Goal: Information Seeking & Learning: Learn about a topic

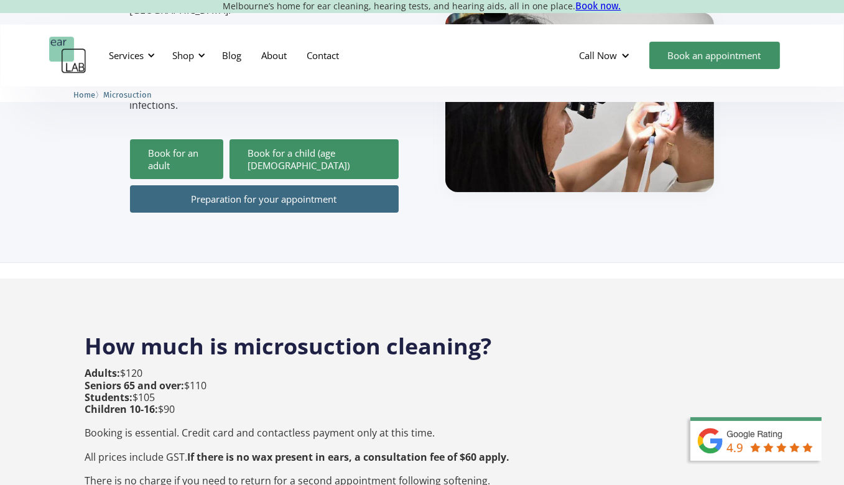
scroll to position [311, 0]
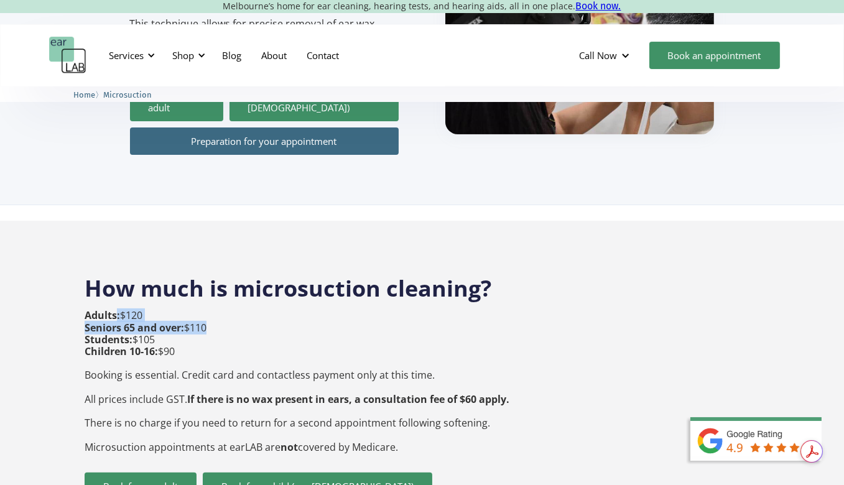
drag, startPoint x: 116, startPoint y: 289, endPoint x: 201, endPoint y: 297, distance: 85.6
click at [201, 310] on p "Adults: $120 Seniors 65 and over: $110 Students: $105 Children 10-16: $90 Booki…" at bounding box center [297, 381] width 425 height 143
click at [246, 310] on p "Adults: $120 Seniors 65 and over: $110 Students: $105 Children 10-16: $90 Booki…" at bounding box center [297, 381] width 425 height 143
drag, startPoint x: 129, startPoint y: 316, endPoint x: 212, endPoint y: 314, distance: 83.4
click at [212, 314] on p "Adults: $120 Seniors 65 and over: $110 Students: $105 Children 10-16: $90 Booki…" at bounding box center [297, 381] width 425 height 143
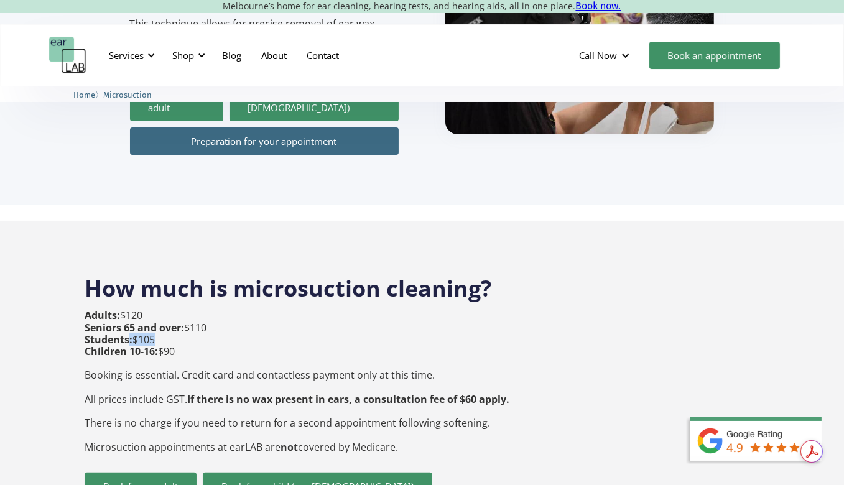
click at [258, 315] on p "Adults: $120 Seniors 65 and over: $110 Students: $105 Children 10-16: $90 Booki…" at bounding box center [297, 381] width 425 height 143
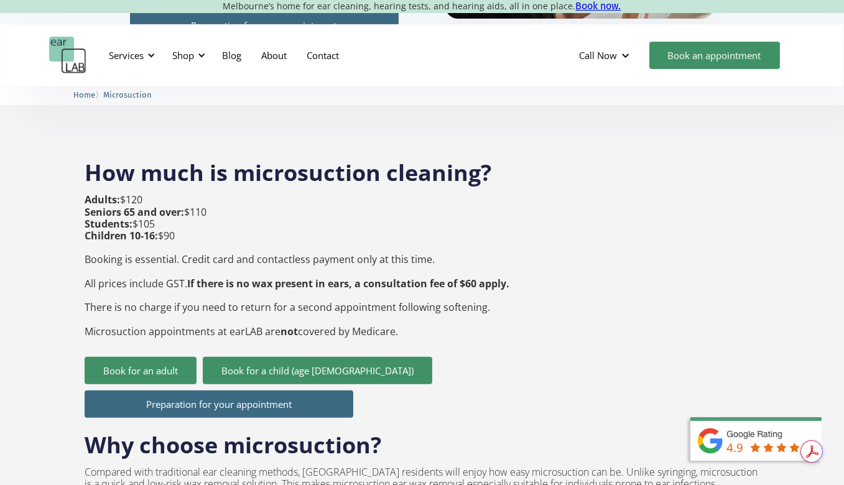
scroll to position [435, 0]
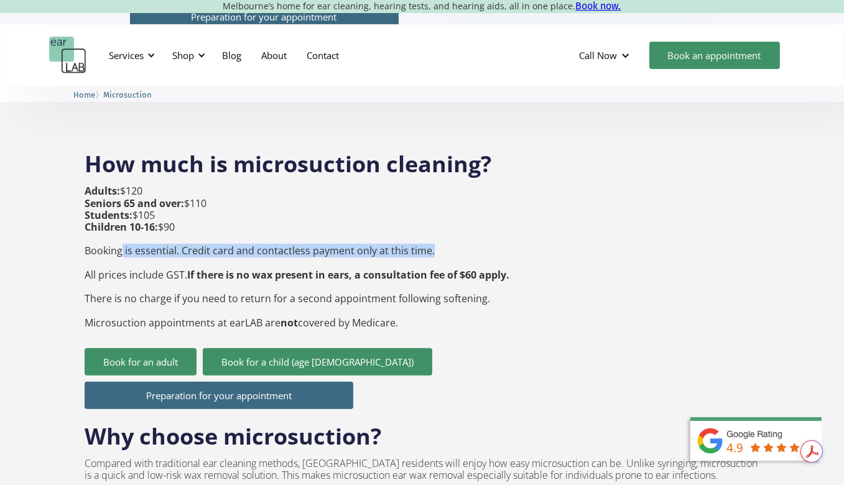
drag, startPoint x: 122, startPoint y: 226, endPoint x: 457, endPoint y: 228, distance: 335.3
click at [457, 228] on p "Adults: $120 Seniors 65 and over: $110 Students: $105 Children 10-16: $90 Booki…" at bounding box center [297, 256] width 425 height 143
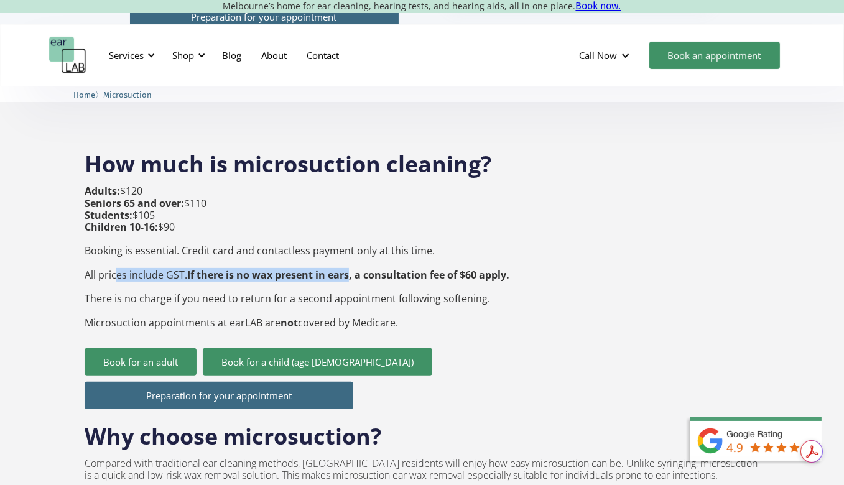
drag, startPoint x: 118, startPoint y: 252, endPoint x: 351, endPoint y: 252, distance: 232.6
click at [351, 252] on p "Adults: $120 Seniors 65 and over: $110 Students: $105 Children 10-16: $90 Booki…" at bounding box center [297, 256] width 425 height 143
click at [383, 266] on p "Adults: $120 Seniors 65 and over: $110 Students: $105 Children 10-16: $90 Booki…" at bounding box center [297, 256] width 425 height 143
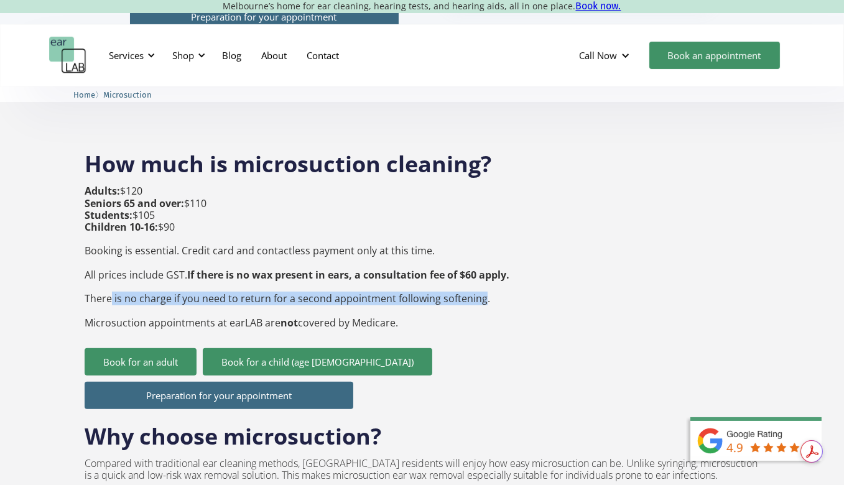
drag, startPoint x: 111, startPoint y: 272, endPoint x: 480, endPoint y: 277, distance: 369.5
click at [480, 277] on p "Adults: $120 Seniors 65 and over: $110 Students: $105 Children 10-16: $90 Booki…" at bounding box center [297, 256] width 425 height 143
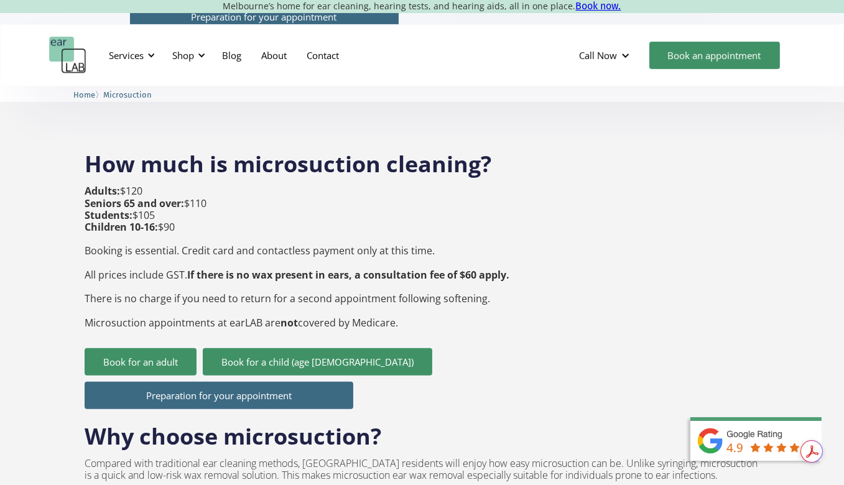
click at [483, 277] on p "Adults: $120 Seniors 65 and over: $110 Students: $105 Children 10-16: $90 Booki…" at bounding box center [297, 256] width 425 height 143
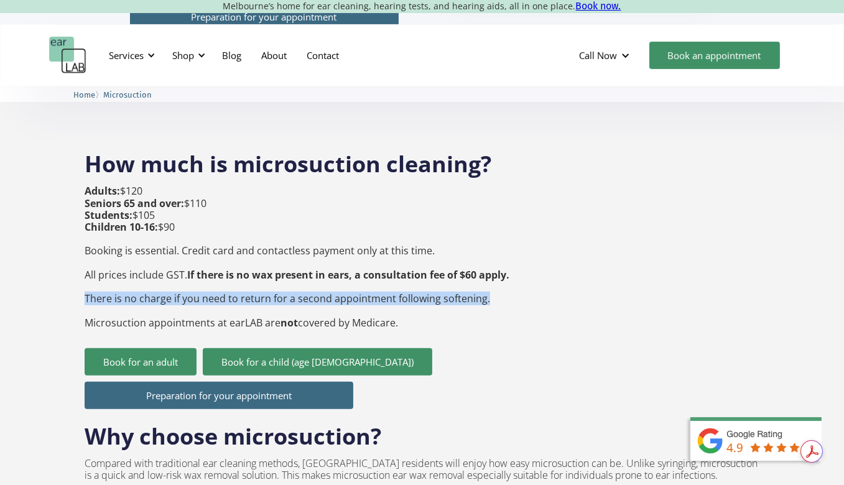
drag, startPoint x: 485, startPoint y: 277, endPoint x: 86, endPoint y: 276, distance: 398.7
click at [86, 276] on p "Adults: $120 Seniors 65 and over: $110 Students: $105 Children 10-16: $90 Booki…" at bounding box center [297, 256] width 425 height 143
click at [103, 272] on p "Adults: $120 Seniors 65 and over: $110 Students: $105 Children 10-16: $90 Booki…" at bounding box center [297, 256] width 425 height 143
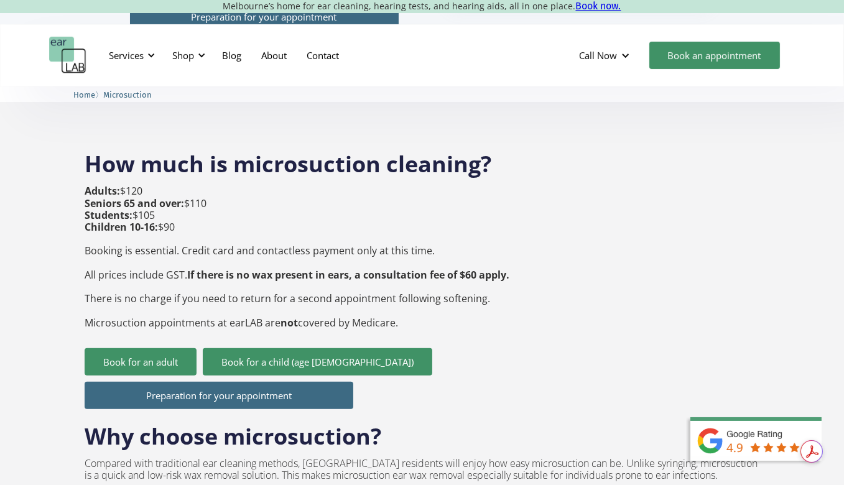
drag, startPoint x: 98, startPoint y: 294, endPoint x: 408, endPoint y: 301, distance: 309.8
click at [408, 301] on p "Adults: $120 Seniors 65 and over: $110 Students: $105 Children 10-16: $90 Booki…" at bounding box center [297, 256] width 425 height 143
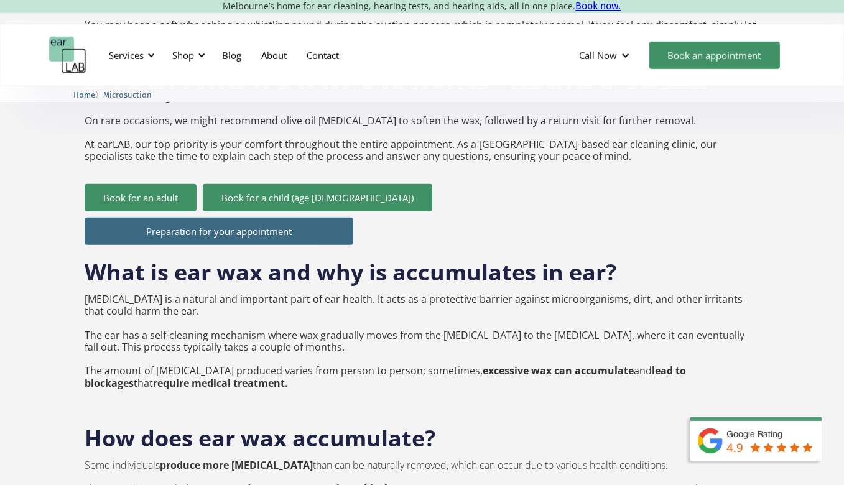
scroll to position [1555, 0]
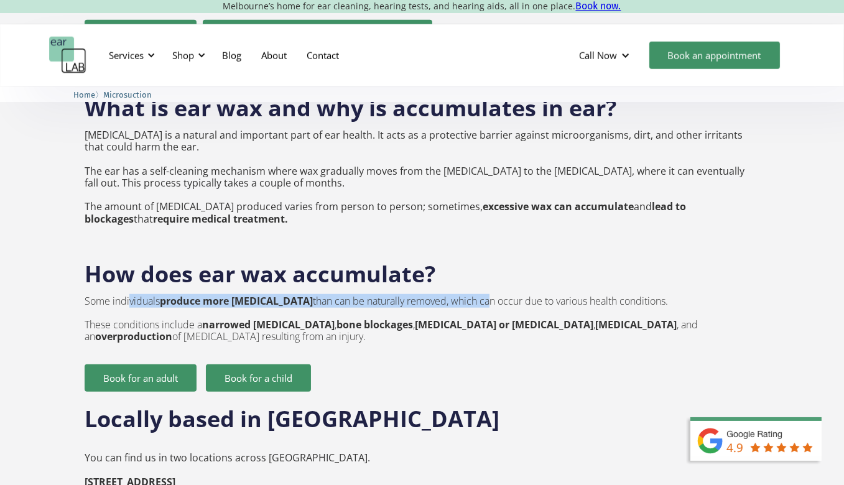
drag, startPoint x: 234, startPoint y: 292, endPoint x: 450, endPoint y: 277, distance: 217.0
click at [450, 295] on p "Some individuals produce more [MEDICAL_DATA] than can be naturally removed, whi…" at bounding box center [422, 319] width 675 height 48
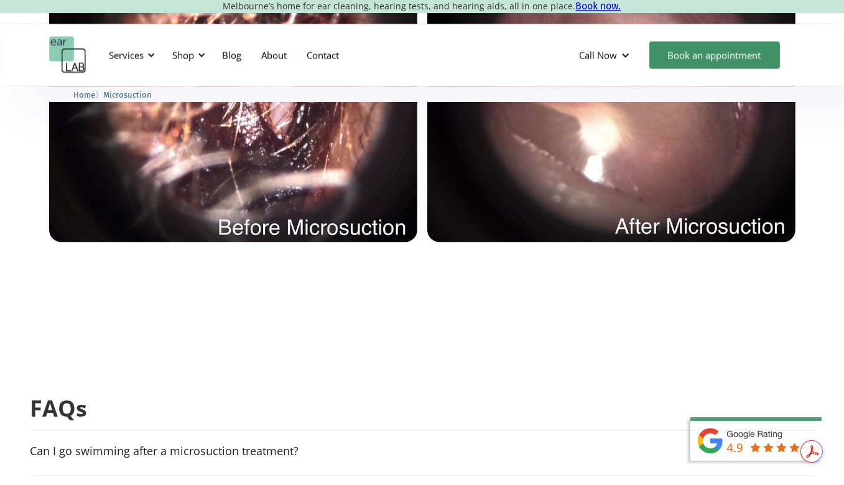
scroll to position [3048, 0]
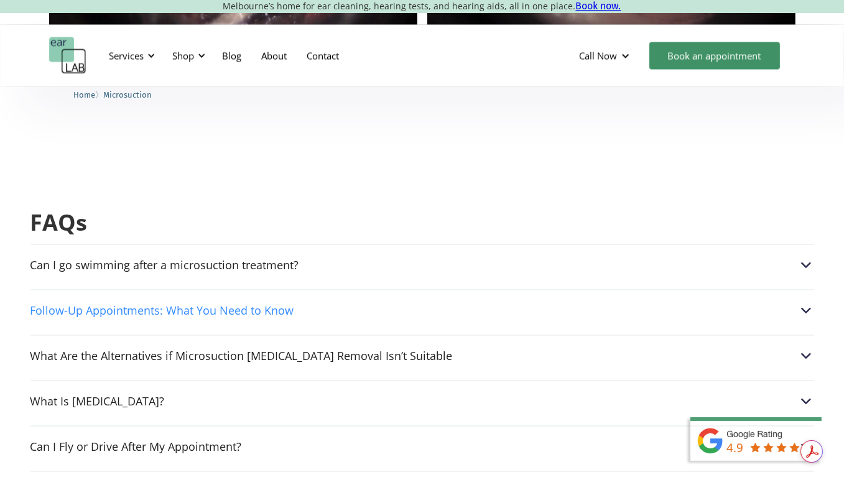
click at [262, 304] on div "Follow-Up Appointments: What You Need to Know" at bounding box center [162, 310] width 264 height 12
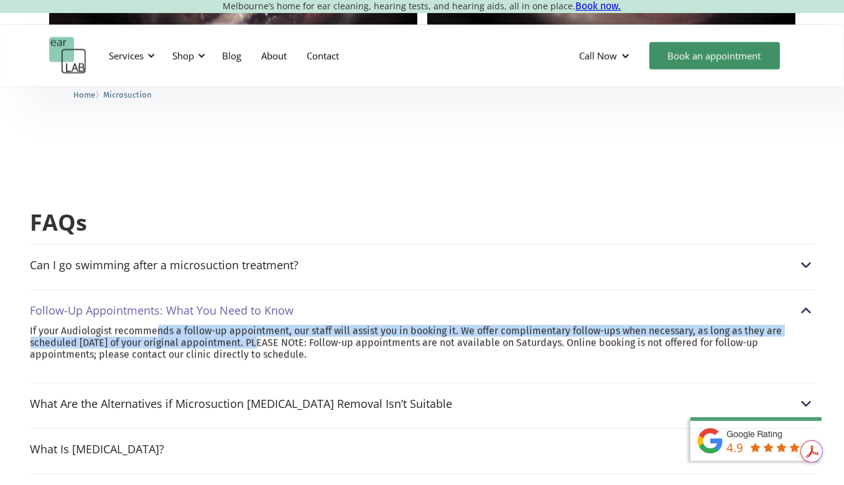
drag, startPoint x: 155, startPoint y: 277, endPoint x: 255, endPoint y: 292, distance: 100.7
click at [255, 325] on p "If your Audiologist recommends a follow-up appointment, our staff will assist y…" at bounding box center [422, 343] width 784 height 36
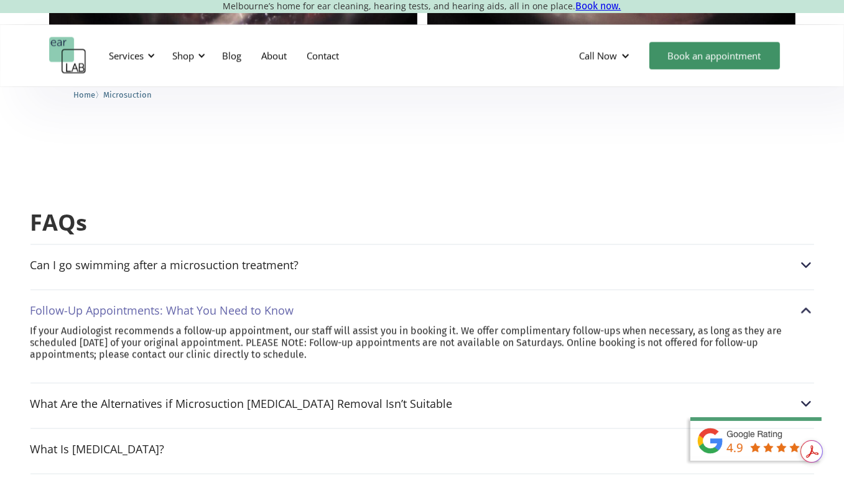
click at [313, 325] on p "If your Audiologist recommends a follow-up appointment, our staff will assist y…" at bounding box center [422, 343] width 784 height 36
click at [134, 325] on p "If your Audiologist recommends a follow-up appointment, our staff will assist y…" at bounding box center [422, 343] width 784 height 36
click at [212, 325] on p "If your Audiologist recommends a follow-up appointment, our staff will assist y…" at bounding box center [422, 343] width 784 height 36
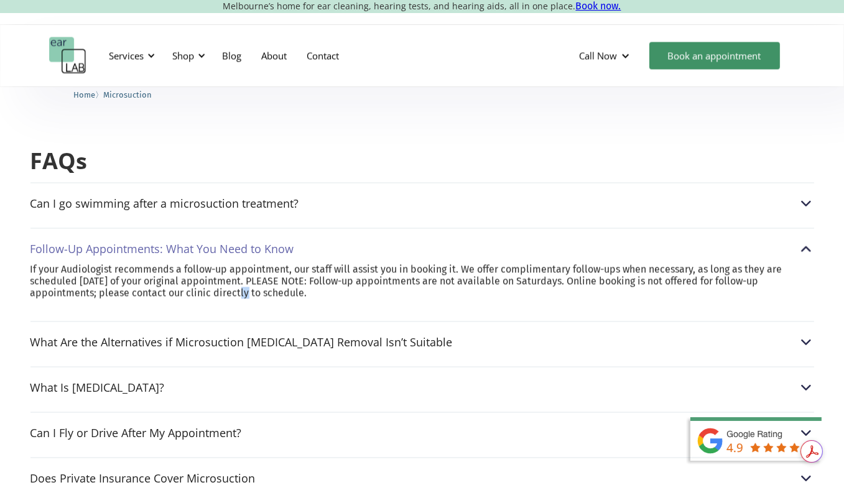
scroll to position [3110, 0]
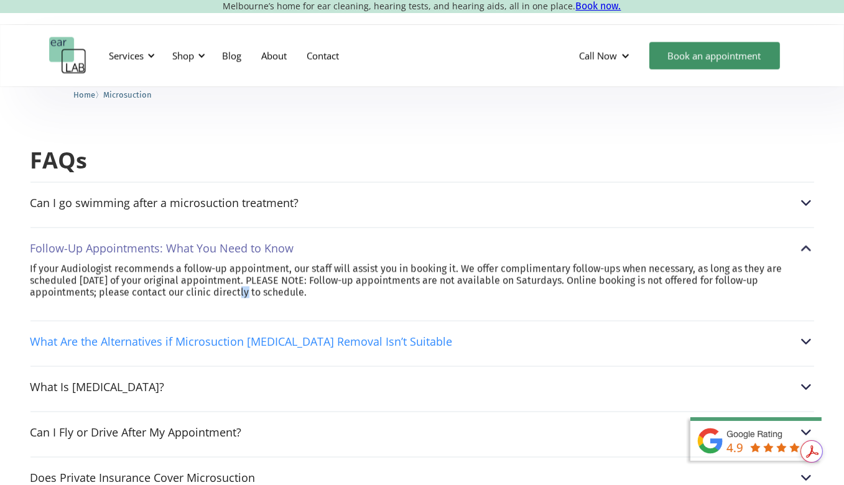
click at [185, 335] on div "What Are the Alternatives if Microsuction [MEDICAL_DATA] Removal Isn’t Suitable" at bounding box center [241, 341] width 422 height 12
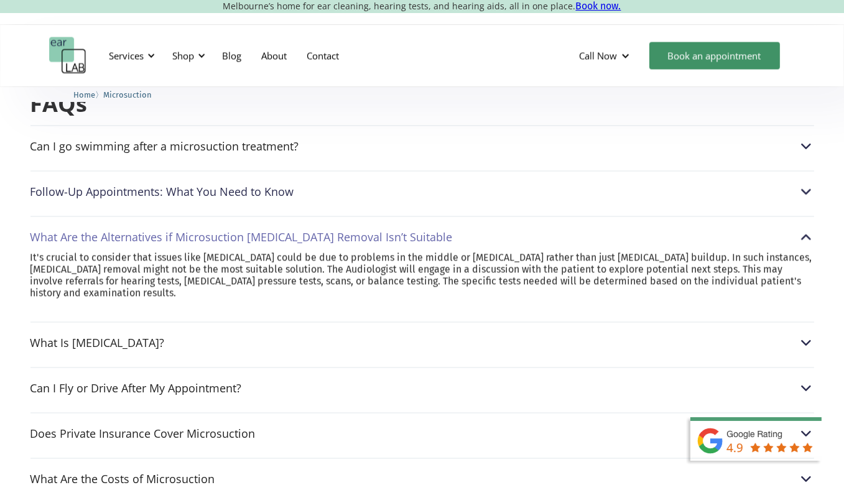
scroll to position [3172, 0]
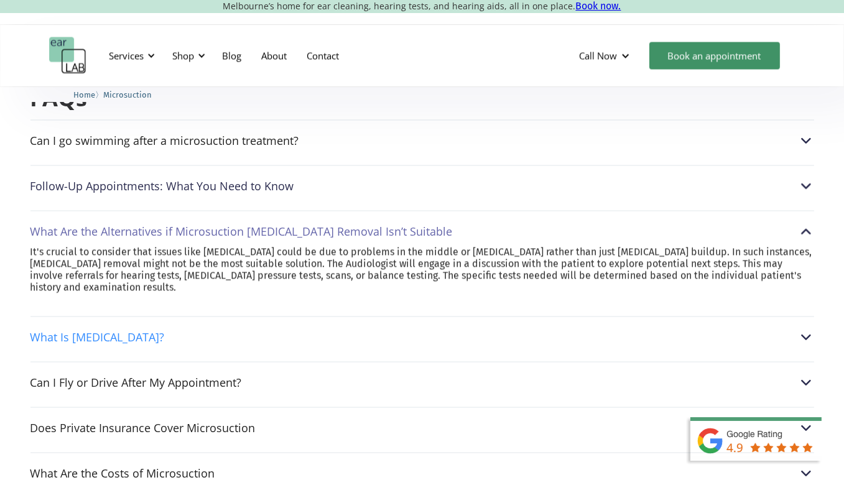
click at [83, 331] on div "What Is [MEDICAL_DATA]?" at bounding box center [97, 337] width 134 height 12
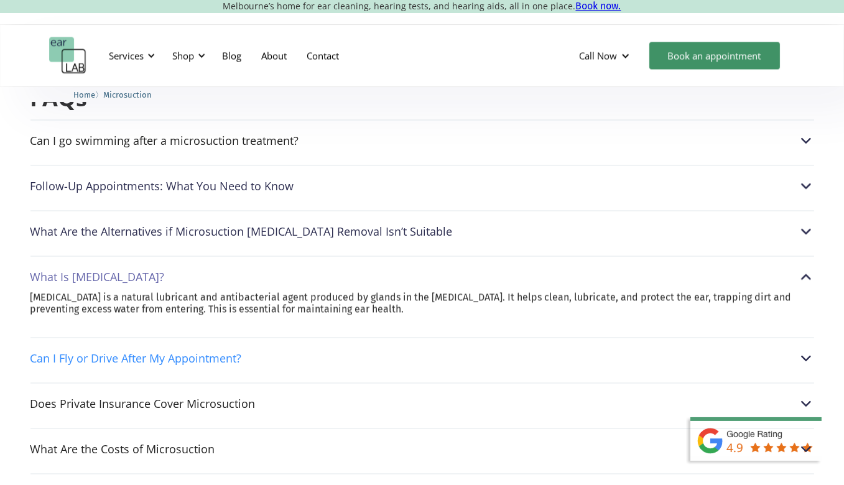
click at [107, 352] on div "Can I Fly or Drive After My Appointment?" at bounding box center [135, 358] width 211 height 12
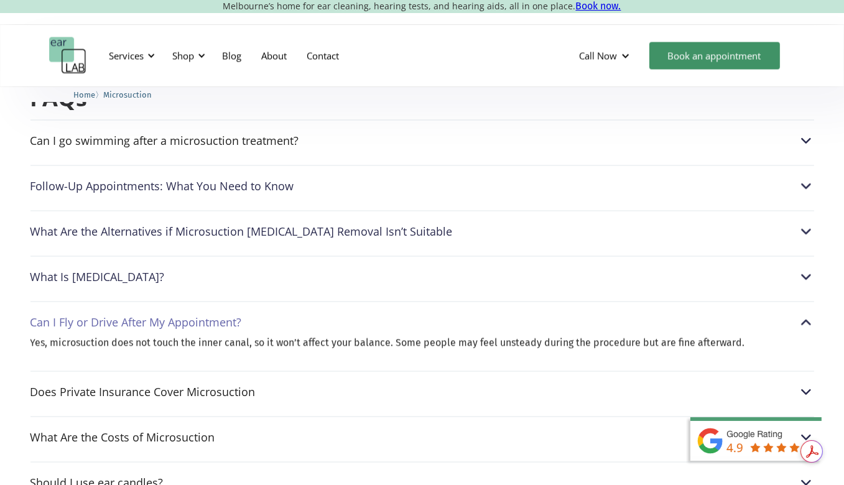
click at [139, 316] on div "Can I Fly or Drive After My Appointment?" at bounding box center [135, 322] width 211 height 12
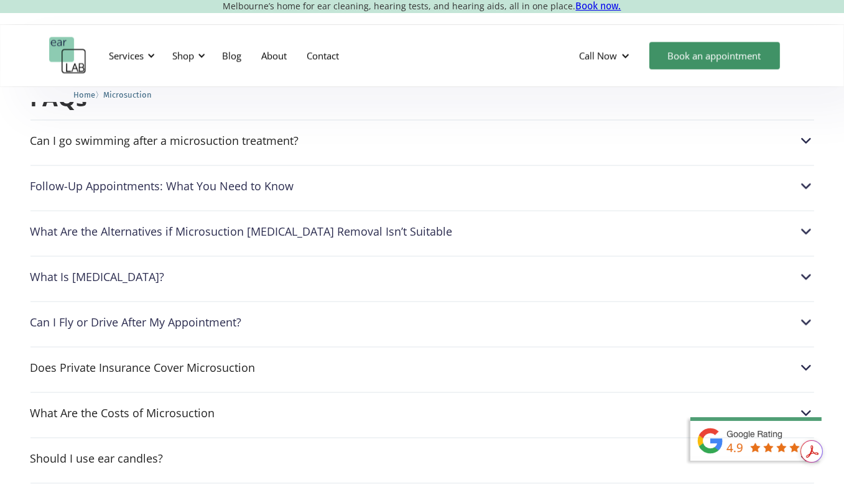
click at [162, 392] on div "What Are the Costs of Microsuction Adults: $120|Seniors (65+): $110| Students: …" at bounding box center [422, 409] width 784 height 35
click at [162, 407] on div "What Are the Costs of Microsuction" at bounding box center [122, 413] width 185 height 12
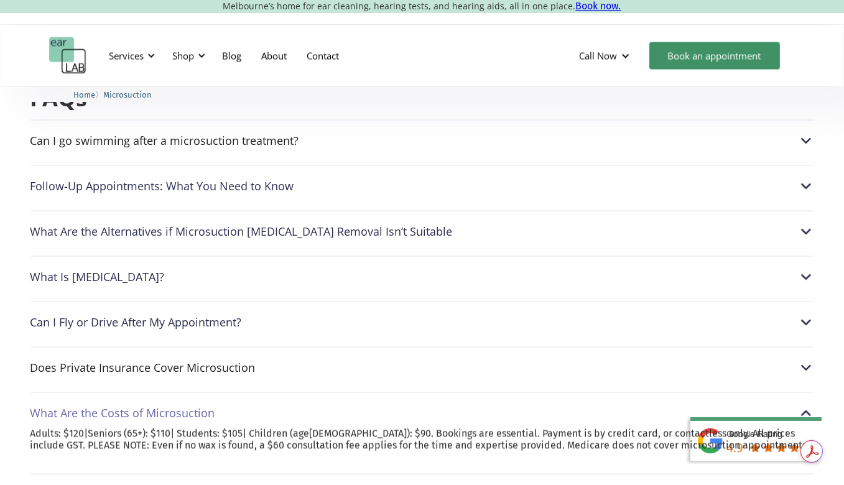
click at [162, 407] on div "What Are the Costs of Microsuction" at bounding box center [122, 413] width 185 height 12
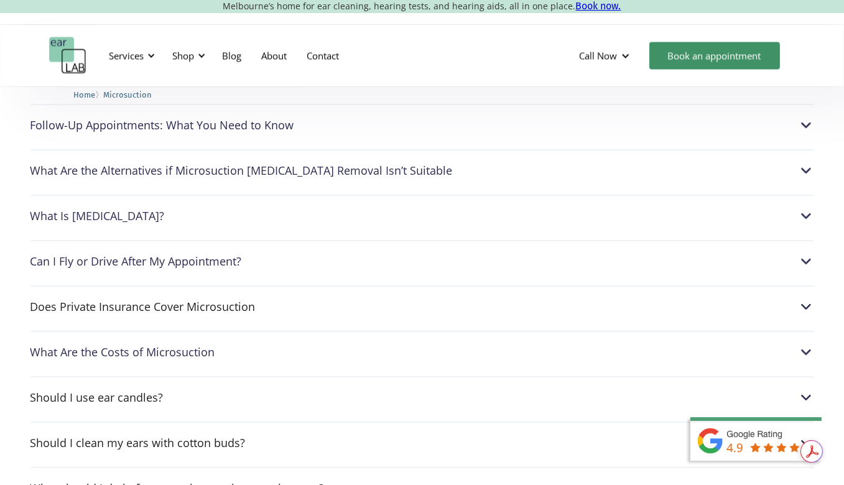
scroll to position [3234, 0]
click at [144, 390] on div "Should I use ear candles?" at bounding box center [96, 396] width 133 height 12
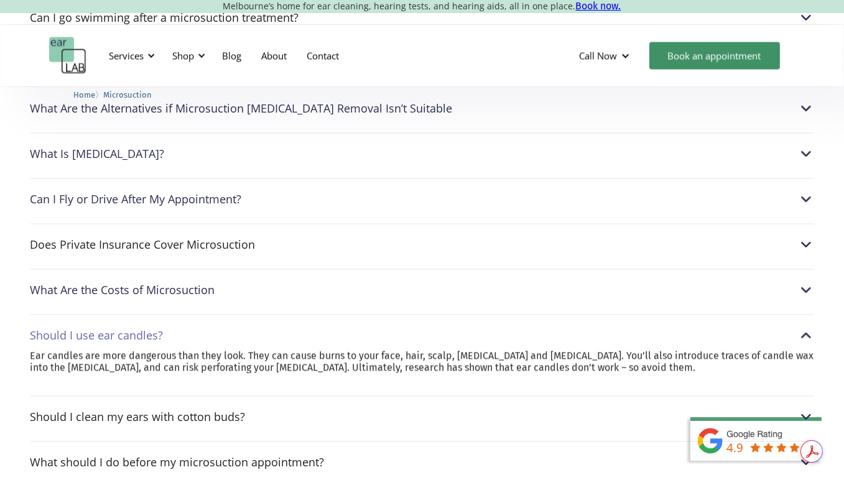
scroll to position [3297, 0]
click at [151, 328] on div "Should I use ear candles?" at bounding box center [96, 334] width 133 height 12
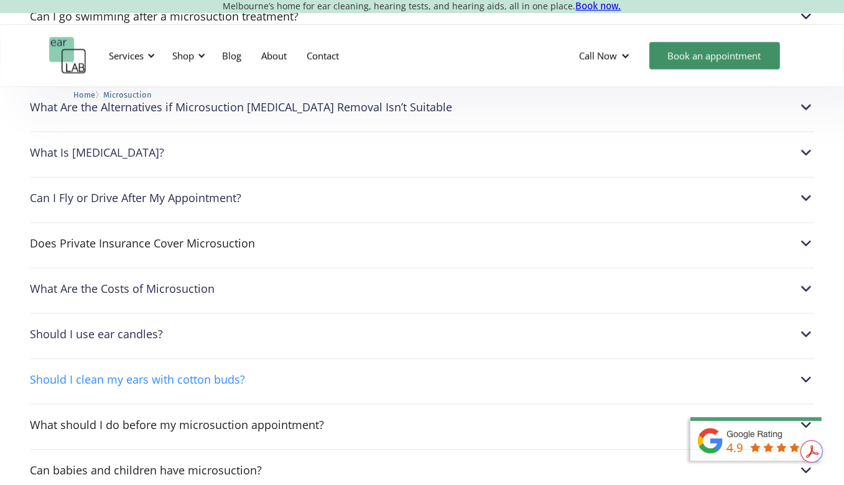
click at [150, 373] on div "Should I clean my ears with cotton buds?" at bounding box center [137, 379] width 215 height 12
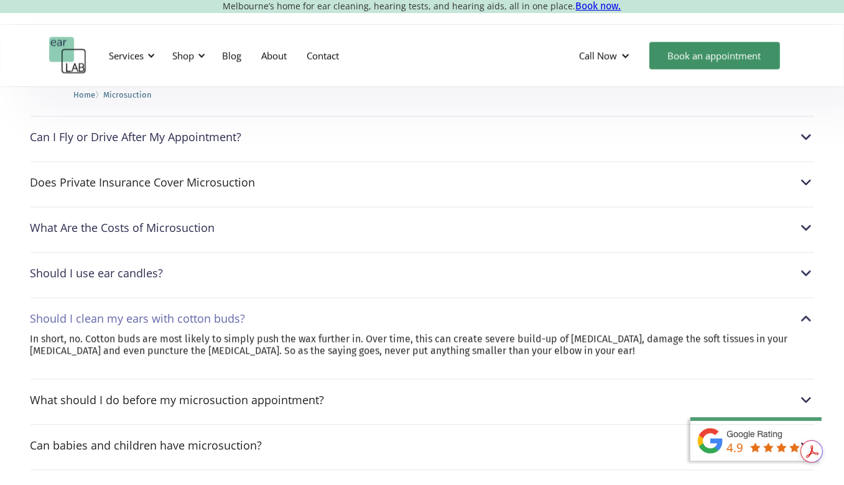
scroll to position [3359, 0]
click at [200, 392] on div "What should I do before my microsuction appointment?" at bounding box center [177, 398] width 294 height 12
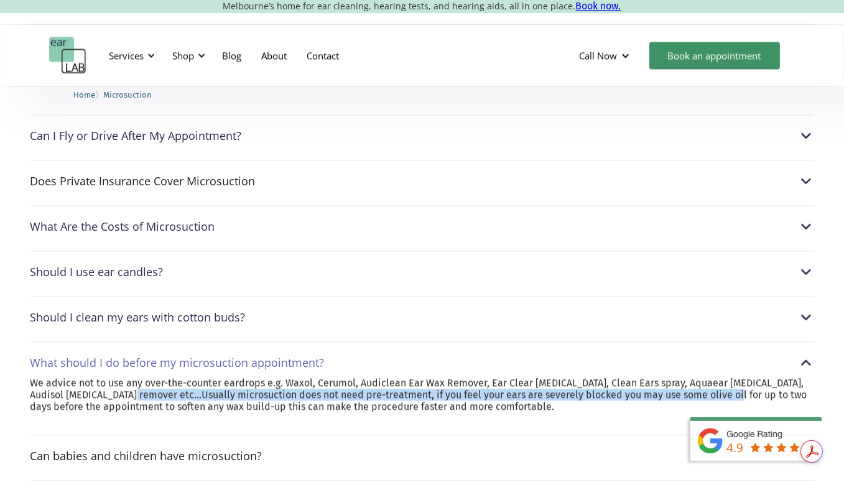
drag, startPoint x: 144, startPoint y: 344, endPoint x: 740, endPoint y: 349, distance: 595.9
click at [740, 377] on p "We advice not to use any over-the-counter eardrops e.g. Waxol, Cerumol, Audicle…" at bounding box center [422, 395] width 784 height 36
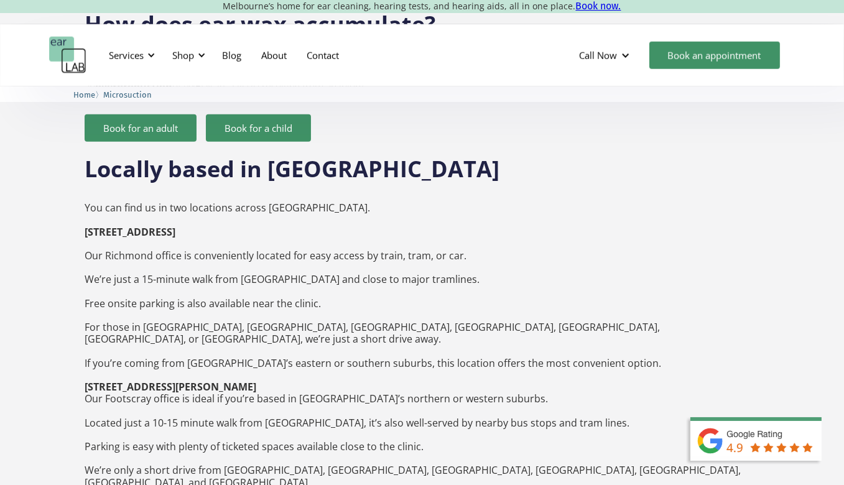
scroll to position [1804, 0]
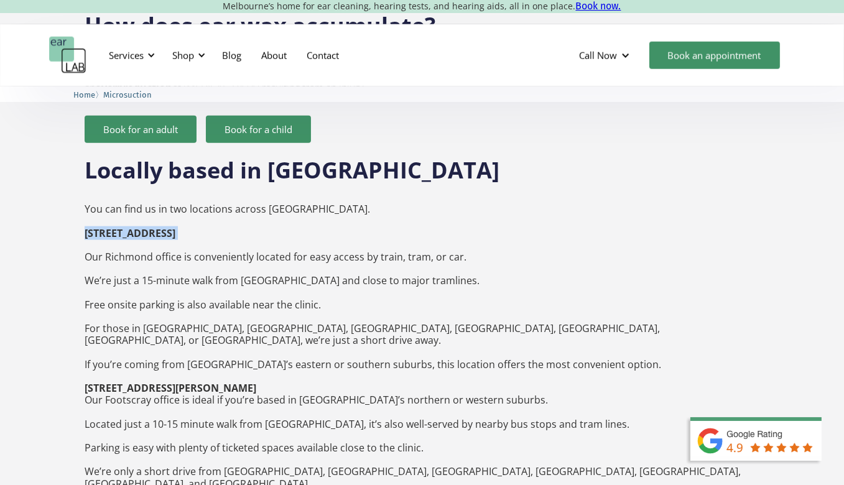
drag, startPoint x: 287, startPoint y: 218, endPoint x: 74, endPoint y: 213, distance: 212.8
copy strong "[STREET_ADDRESS] ‍"
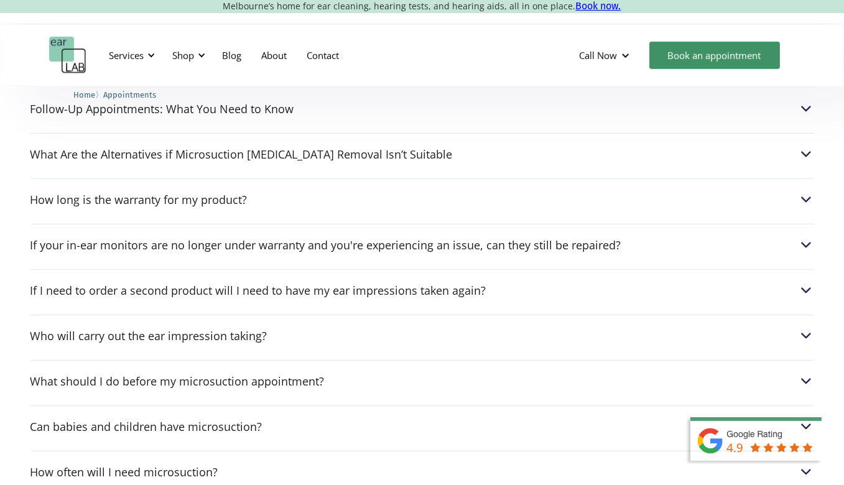
scroll to position [871, 0]
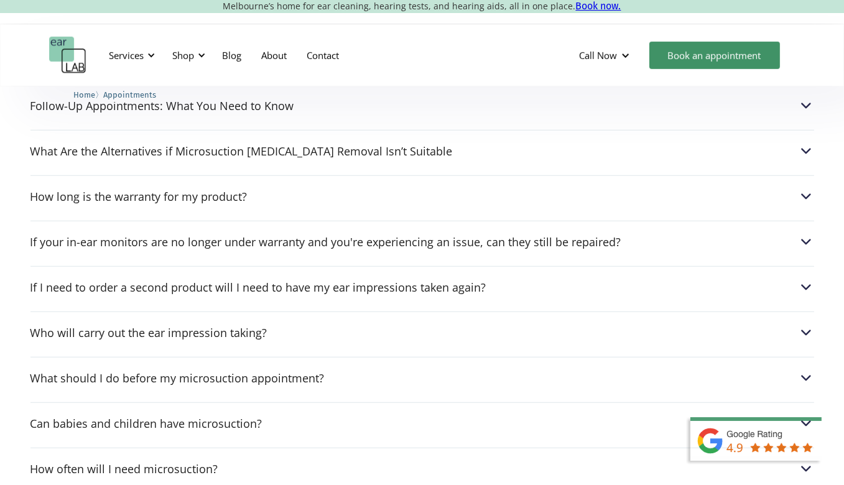
click at [207, 203] on div "How long is the warranty for my product? Our products include a 12-month warran…" at bounding box center [422, 192] width 784 height 35
click at [205, 200] on div "How long is the warranty for my product?" at bounding box center [138, 196] width 217 height 12
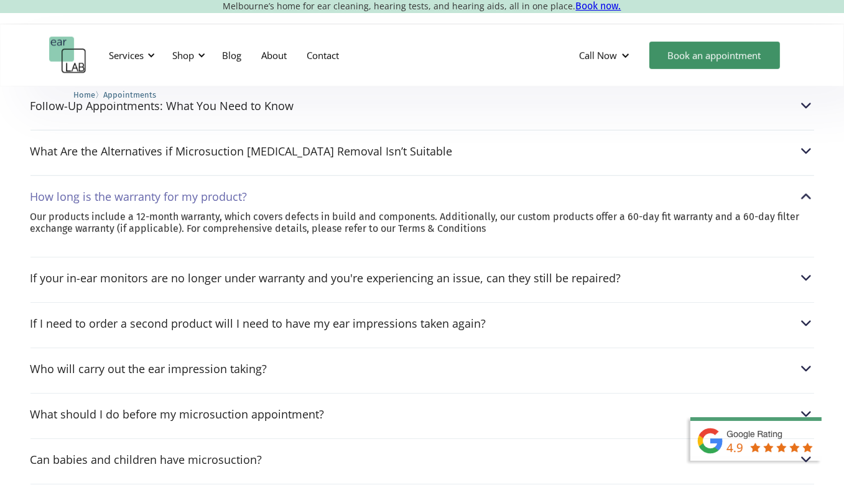
click at [205, 200] on div "How long is the warranty for my product?" at bounding box center [138, 196] width 217 height 12
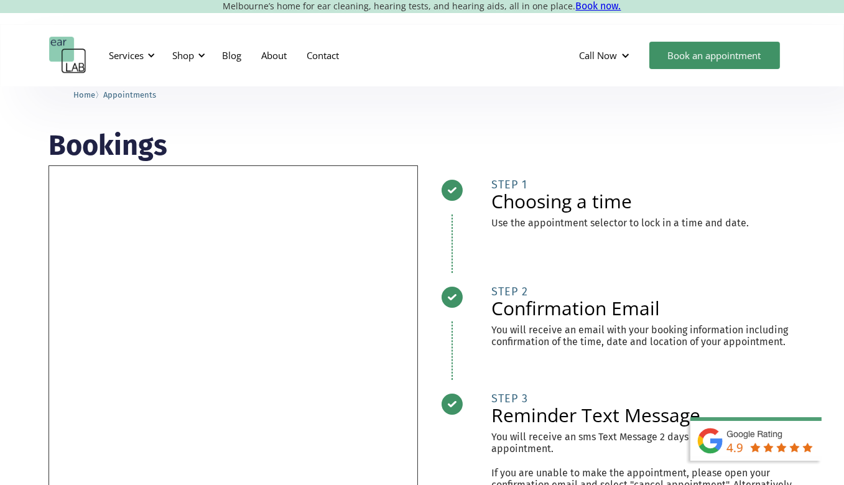
scroll to position [0, 0]
click at [149, 57] on div at bounding box center [151, 55] width 9 height 9
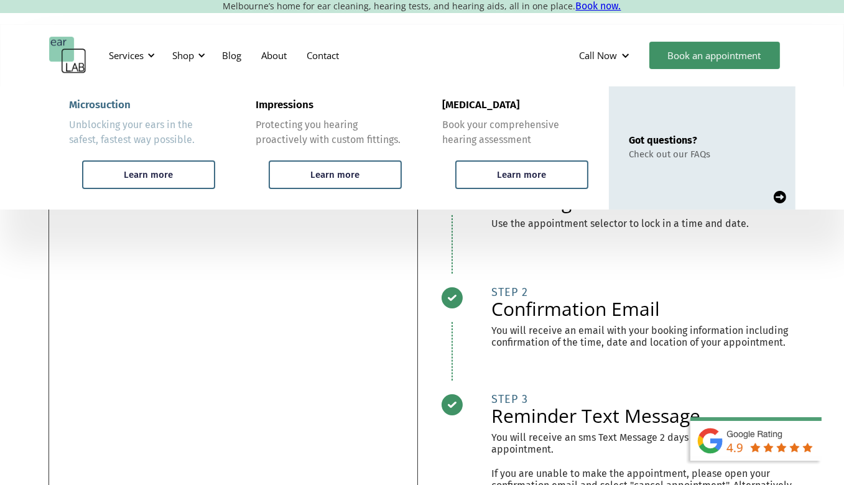
click at [162, 141] on div "Unblocking your ears in the safest, fastest way possible." at bounding box center [143, 133] width 146 height 30
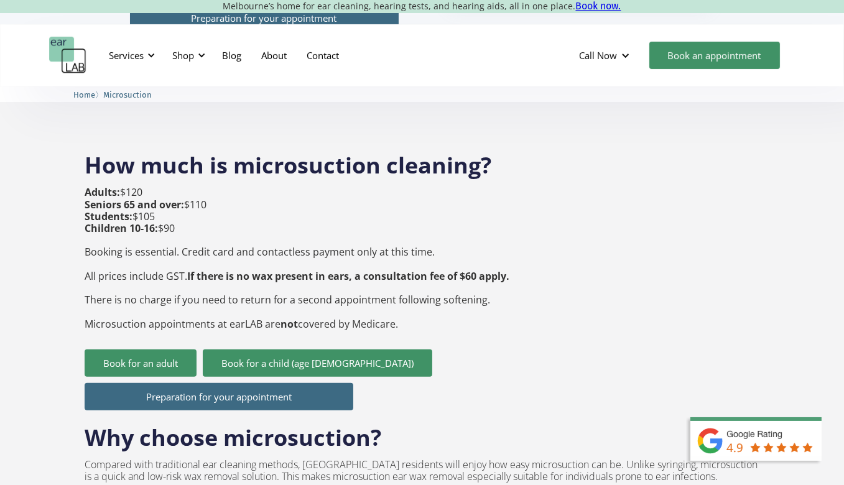
scroll to position [435, 0]
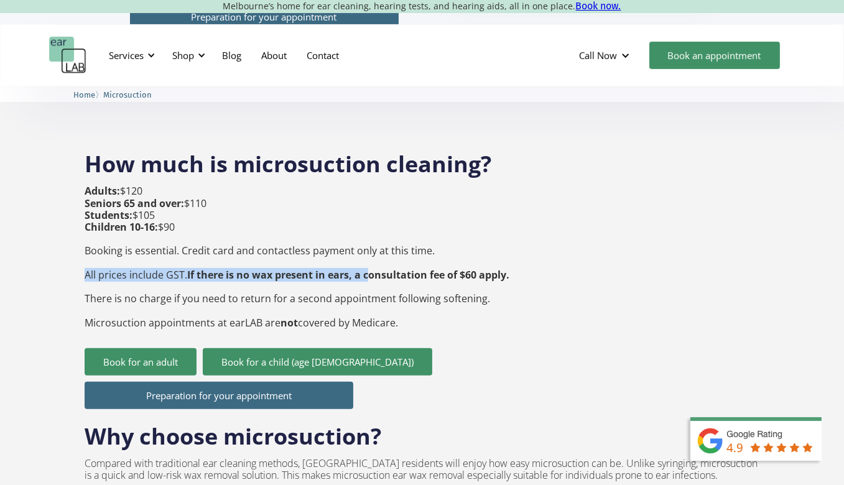
drag, startPoint x: 87, startPoint y: 250, endPoint x: 368, endPoint y: 258, distance: 281.3
click at [369, 248] on p "Adults: $120 Seniors 65 and over: $110 Students: $105 Children 10-16: $90 Booki…" at bounding box center [297, 256] width 425 height 143
click at [368, 258] on p "Adults: $120 Seniors 65 and over: $110 Students: $105 Children 10-16: $90 Booki…" at bounding box center [297, 256] width 425 height 143
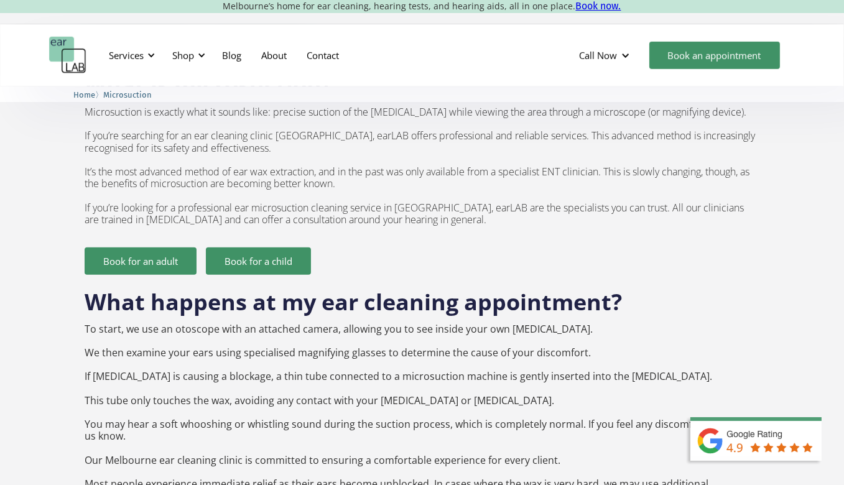
scroll to position [995, 0]
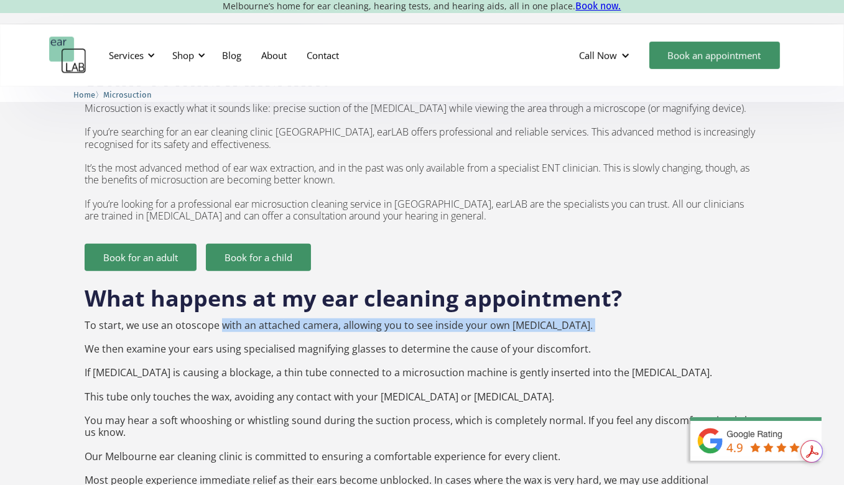
drag, startPoint x: 224, startPoint y: 299, endPoint x: 571, endPoint y: 308, distance: 347.2
click at [571, 320] on p "To start, we use an otoscope with an attached camera, allowing you to see insid…" at bounding box center [422, 439] width 675 height 239
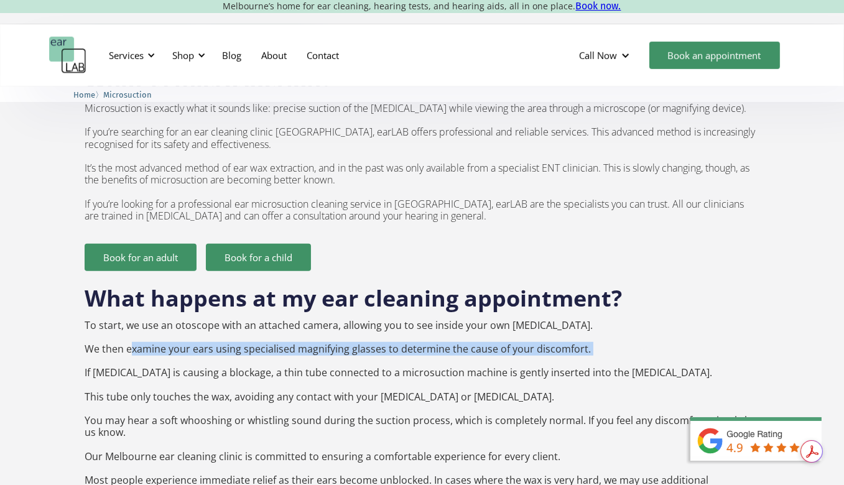
drag, startPoint x: 128, startPoint y: 325, endPoint x: 590, endPoint y: 332, distance: 462.2
click at [590, 332] on p "To start, we use an otoscope with an attached camera, allowing you to see insid…" at bounding box center [422, 439] width 675 height 239
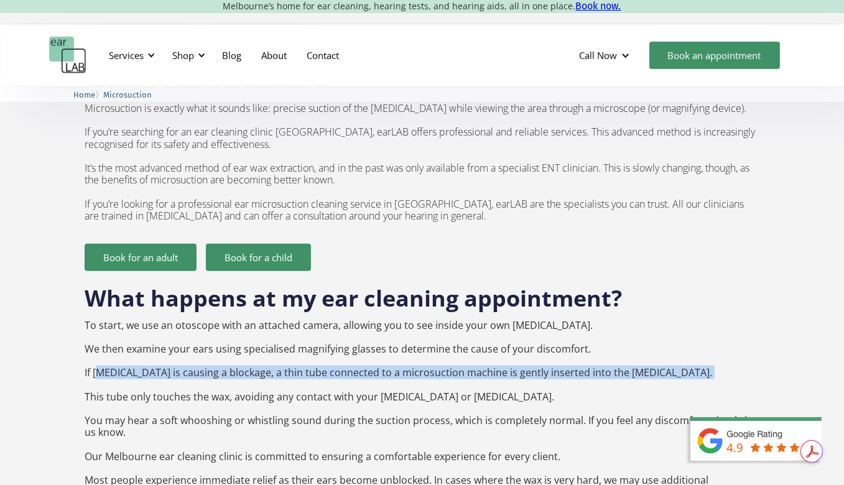
drag, startPoint x: 97, startPoint y: 346, endPoint x: 281, endPoint y: 357, distance: 184.4
click at [281, 357] on p "To start, we use an otoscope with an attached camera, allowing you to see insid…" at bounding box center [422, 439] width 675 height 239
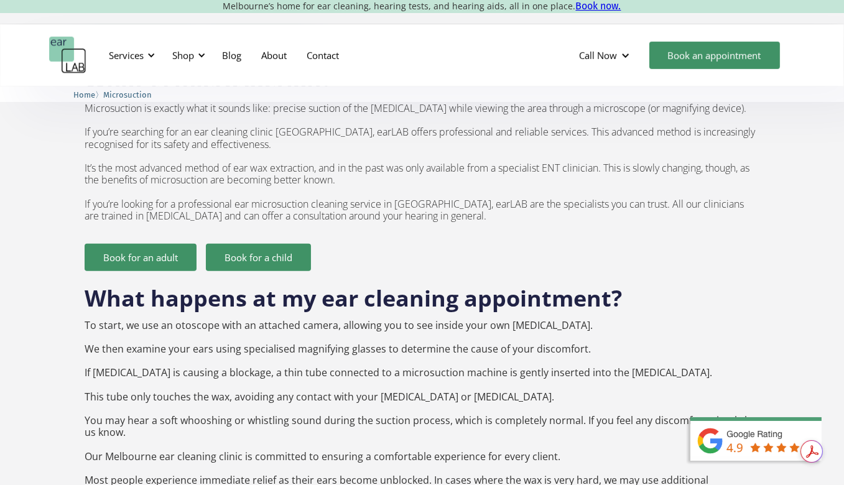
click at [296, 369] on p "To start, we use an otoscope with an attached camera, allowing you to see insid…" at bounding box center [422, 439] width 675 height 239
drag, startPoint x: 549, startPoint y: 351, endPoint x: 629, endPoint y: 348, distance: 80.9
click at [629, 348] on p "To start, we use an otoscope with an attached camera, allowing you to see insid…" at bounding box center [422, 439] width 675 height 239
drag, startPoint x: 148, startPoint y: 374, endPoint x: 474, endPoint y: 370, distance: 325.9
click at [474, 370] on p "To start, we use an otoscope with an attached camera, allowing you to see insid…" at bounding box center [422, 439] width 675 height 239
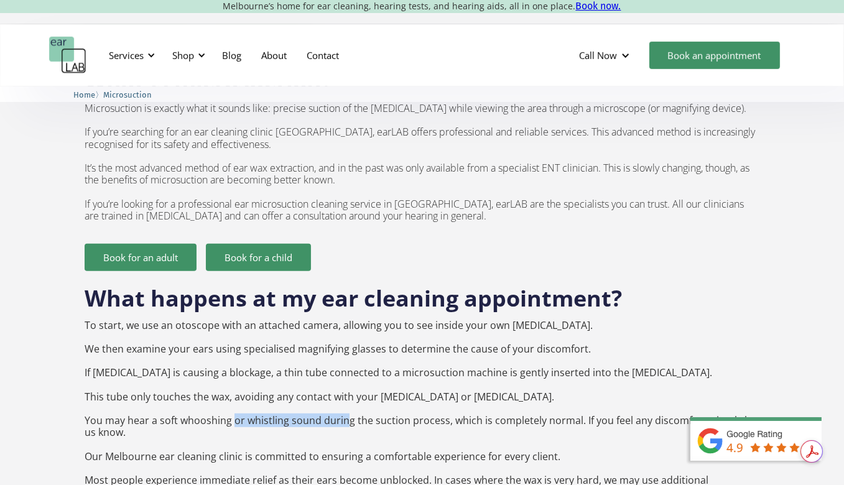
drag, startPoint x: 238, startPoint y: 397, endPoint x: 341, endPoint y: 399, distance: 103.3
click at [342, 399] on p "To start, we use an otoscope with an attached camera, allowing you to see insid…" at bounding box center [422, 439] width 675 height 239
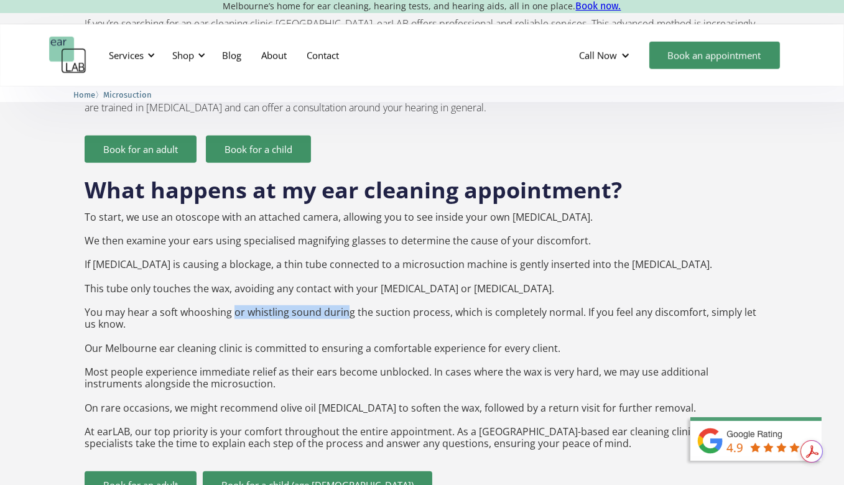
scroll to position [1120, 0]
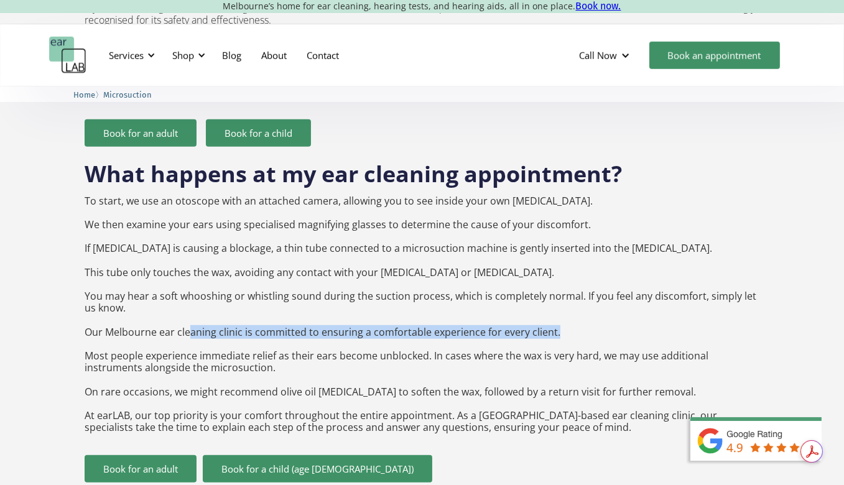
drag, startPoint x: 287, startPoint y: 317, endPoint x: 564, endPoint y: 304, distance: 277.1
click at [564, 304] on p "To start, we use an otoscope with an attached camera, allowing you to see insid…" at bounding box center [422, 314] width 675 height 239
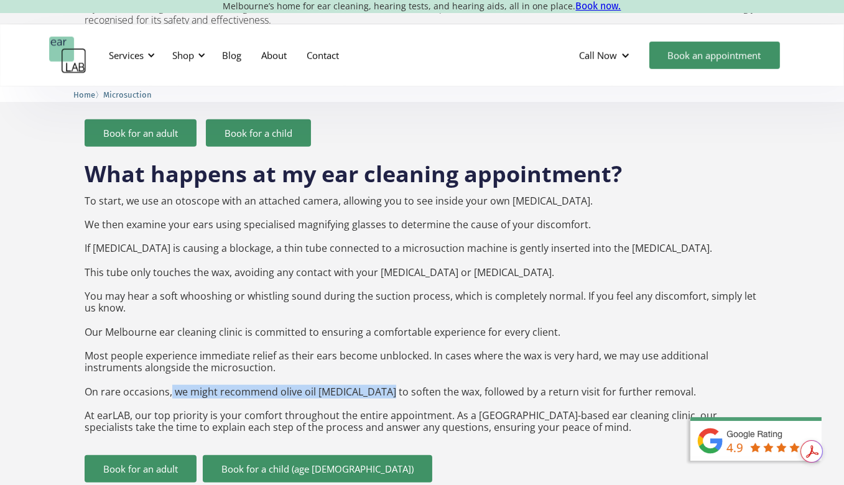
drag, startPoint x: 185, startPoint y: 368, endPoint x: 381, endPoint y: 373, distance: 196.6
click at [381, 373] on p "To start, we use an otoscope with an attached camera, allowing you to see insid…" at bounding box center [422, 314] width 675 height 239
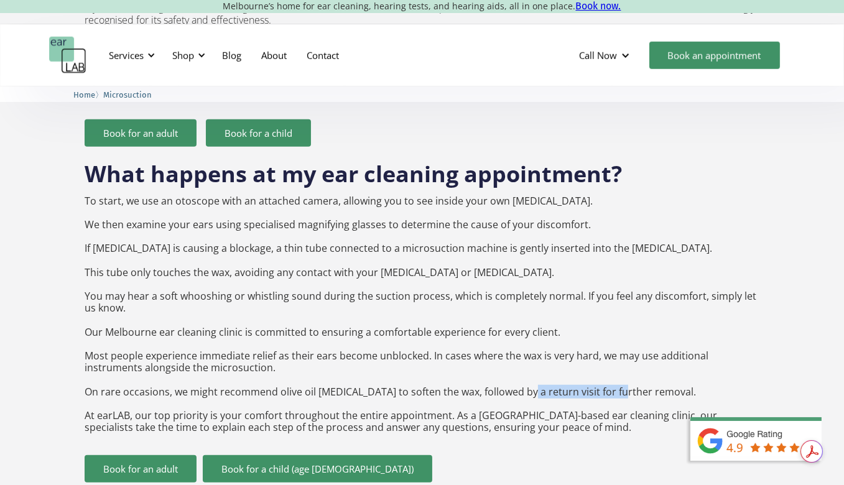
drag, startPoint x: 522, startPoint y: 364, endPoint x: 610, endPoint y: 369, distance: 87.8
click at [610, 369] on p "To start, we use an otoscope with an attached camera, allowing you to see insid…" at bounding box center [422, 314] width 675 height 239
click at [565, 384] on p "To start, we use an otoscope with an attached camera, allowing you to see insid…" at bounding box center [422, 314] width 675 height 239
drag, startPoint x: 541, startPoint y: 367, endPoint x: 725, endPoint y: 363, distance: 183.5
click at [725, 363] on p "To start, we use an otoscope with an attached camera, allowing you to see insid…" at bounding box center [422, 314] width 675 height 239
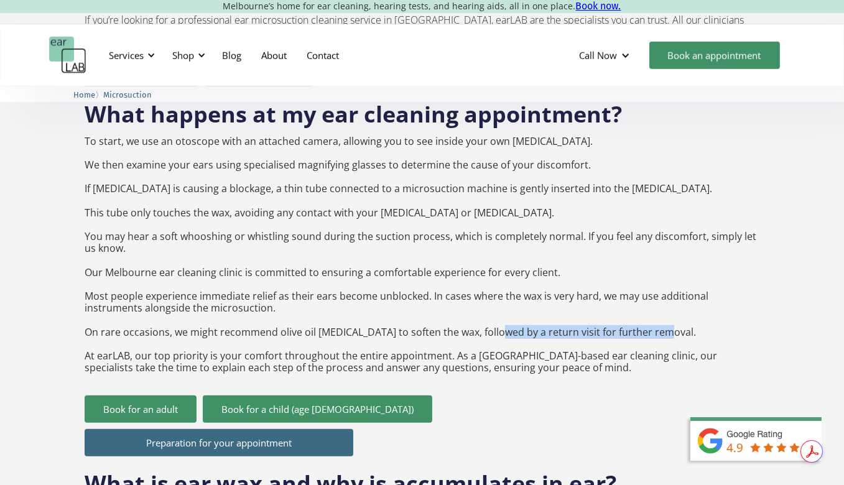
scroll to position [1182, 0]
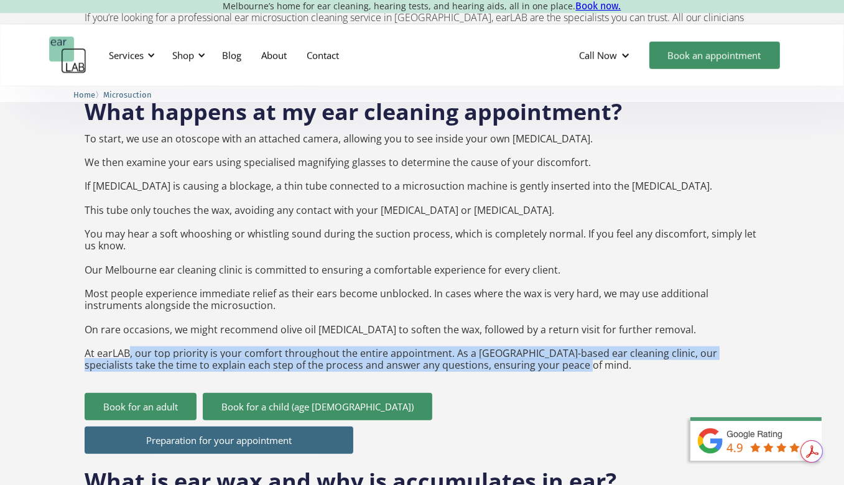
drag, startPoint x: 439, startPoint y: 344, endPoint x: 547, endPoint y: 340, distance: 108.3
click at [547, 340] on p "To start, we use an otoscope with an attached camera, allowing you to see insid…" at bounding box center [422, 252] width 675 height 239
click at [584, 341] on p "To start, we use an otoscope with an attached camera, allowing you to see insid…" at bounding box center [422, 252] width 675 height 239
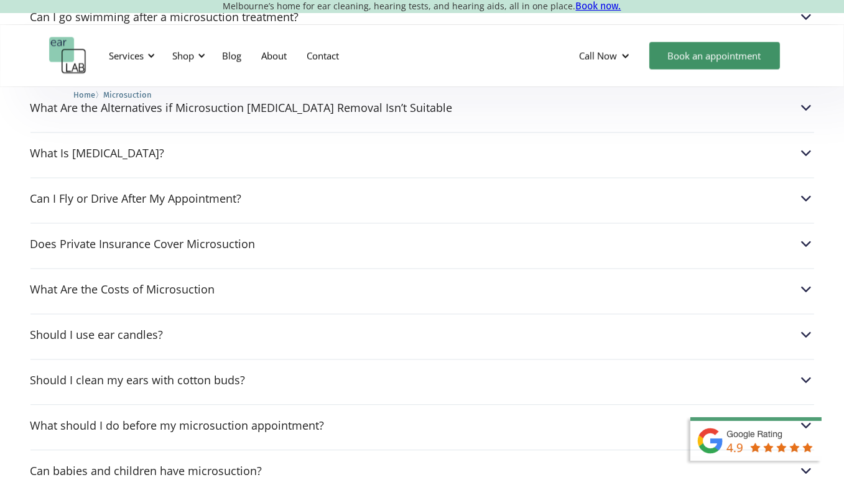
scroll to position [3297, 0]
click at [227, 237] on div "Does Private Insurance Cover Microsuction" at bounding box center [142, 243] width 225 height 12
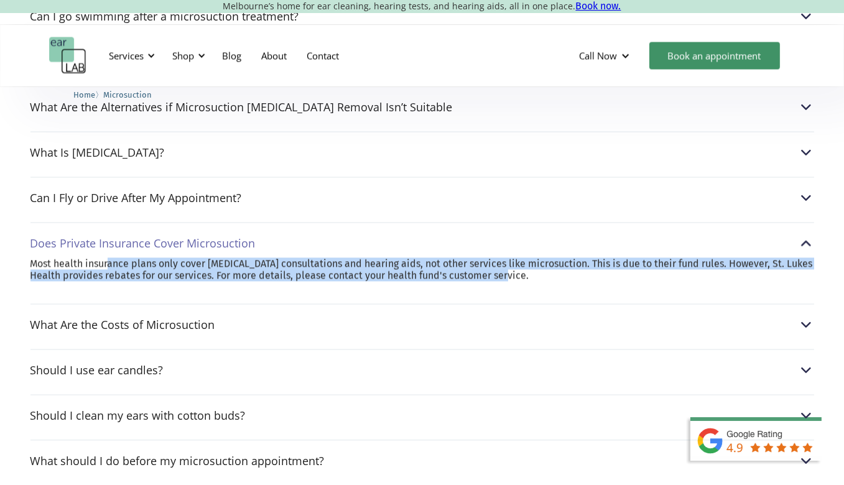
drag, startPoint x: 109, startPoint y: 216, endPoint x: 659, endPoint y: 231, distance: 549.4
click at [659, 258] on p "Most health insurance plans only cover [MEDICAL_DATA] consultations and hearing…" at bounding box center [422, 270] width 784 height 24
click at [131, 258] on p "Most health insurance plans only cover [MEDICAL_DATA] consultations and hearing…" at bounding box center [422, 270] width 784 height 24
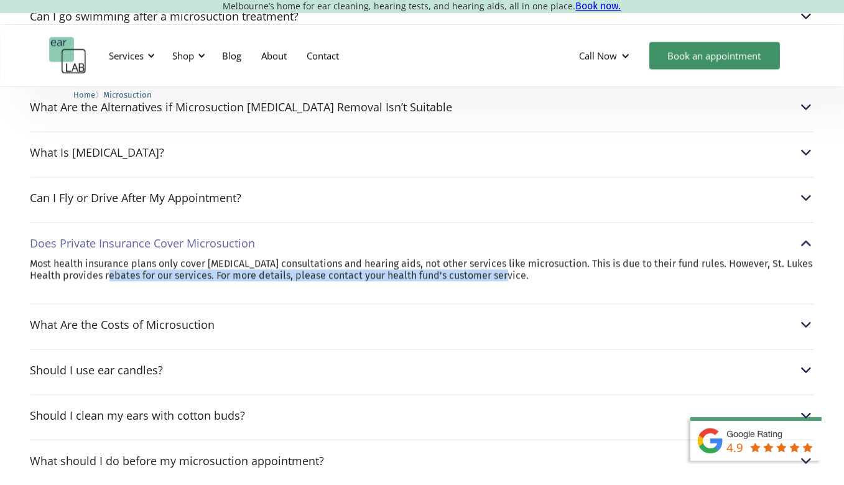
drag, startPoint x: 340, startPoint y: 233, endPoint x: 577, endPoint y: 230, distance: 237.0
click at [577, 258] on p "Most health insurance plans only cover [MEDICAL_DATA] consultations and hearing…" at bounding box center [422, 270] width 784 height 24
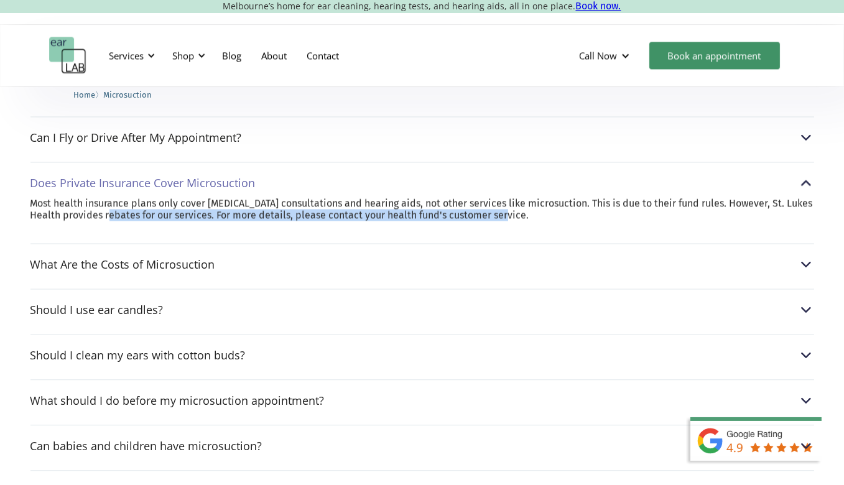
scroll to position [3359, 0]
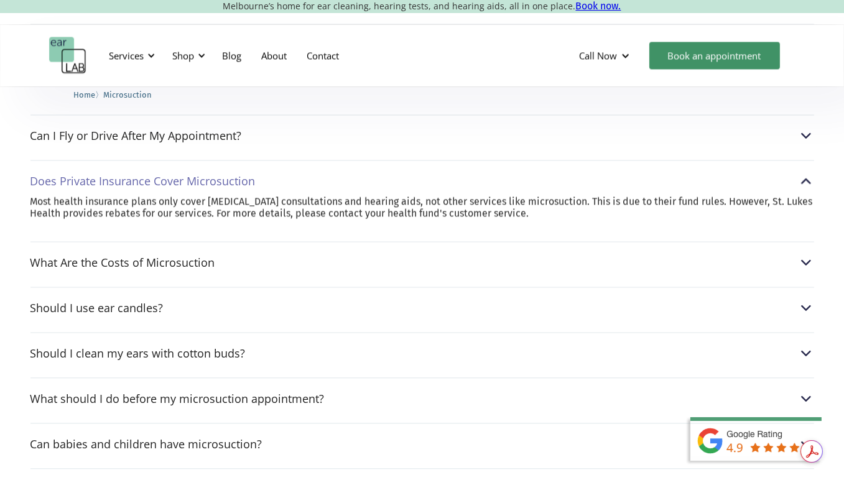
click at [219, 366] on div "Can I go swimming after a microsuction treatment? After a microsuction procedur…" at bounding box center [422, 286] width 784 height 707
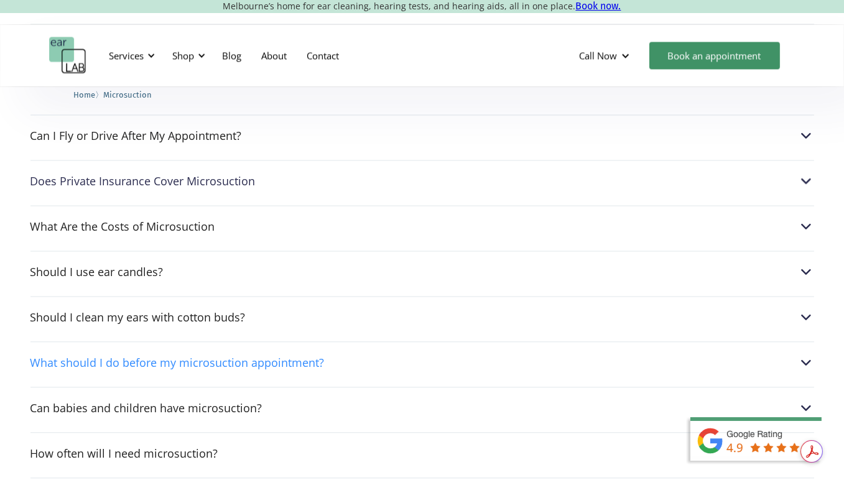
click at [259, 356] on div "What should I do before my microsuction appointment?" at bounding box center [177, 362] width 294 height 12
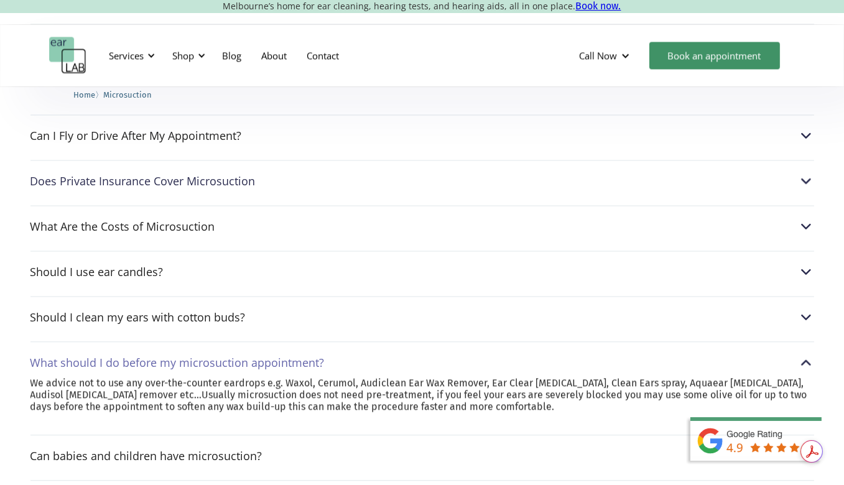
click at [259, 356] on div "What should I do before my microsuction appointment?" at bounding box center [177, 362] width 294 height 12
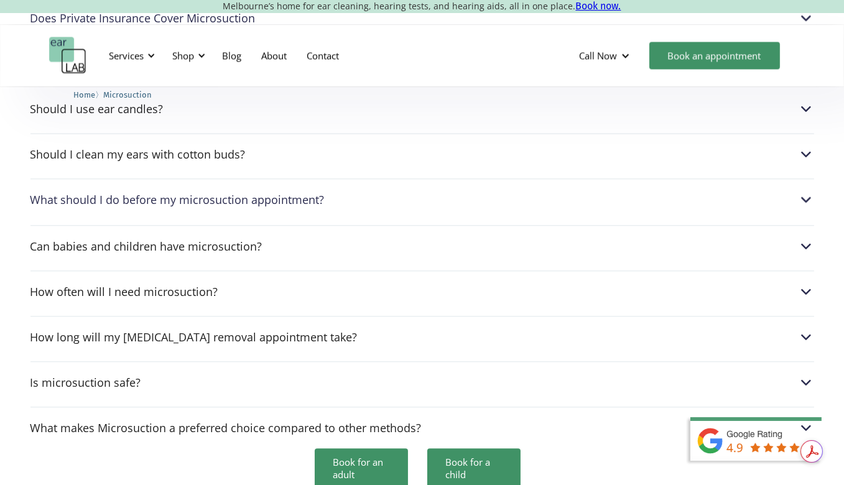
scroll to position [3545, 0]
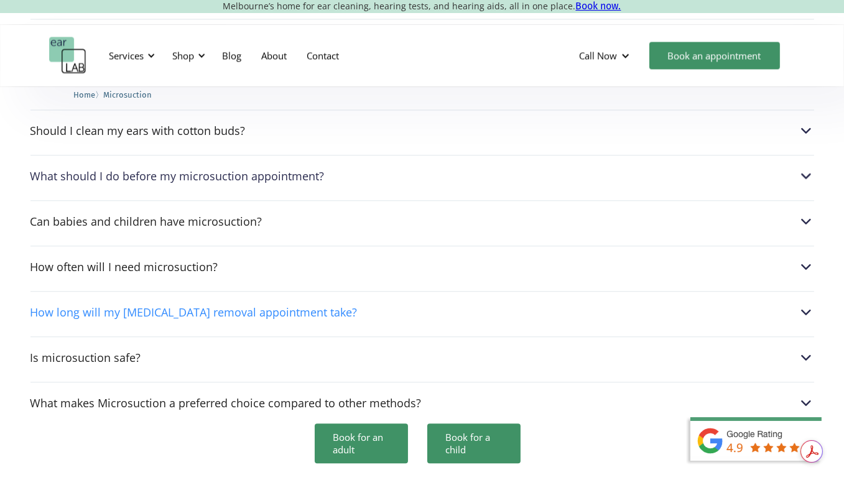
click at [244, 306] on div "How long will my [MEDICAL_DATA] removal appointment take?" at bounding box center [193, 312] width 327 height 12
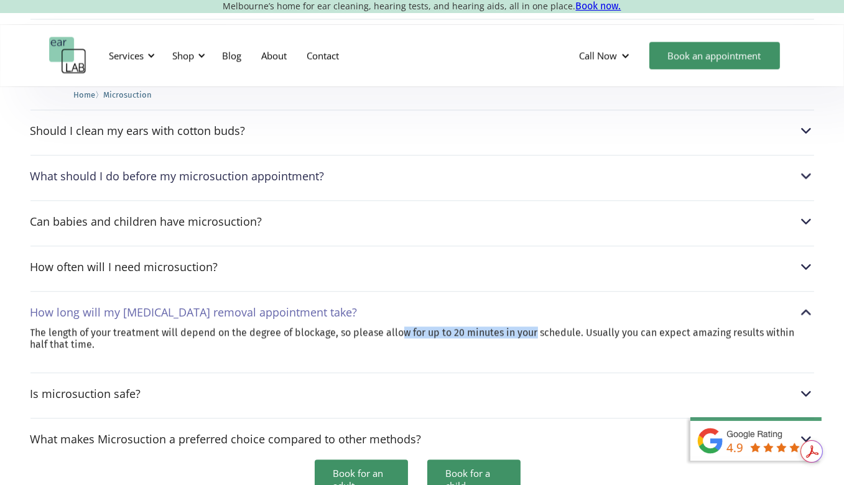
click at [539, 327] on p "The length of your treatment will depend on the degree of blockage, so please a…" at bounding box center [422, 339] width 784 height 24
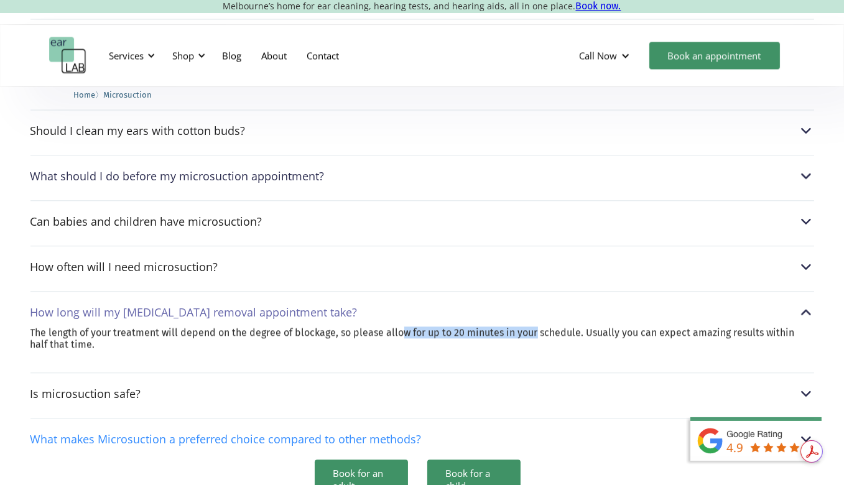
click at [230, 433] on div "What makes Microsuction a preferred choice compared to other methods?" at bounding box center [225, 439] width 391 height 12
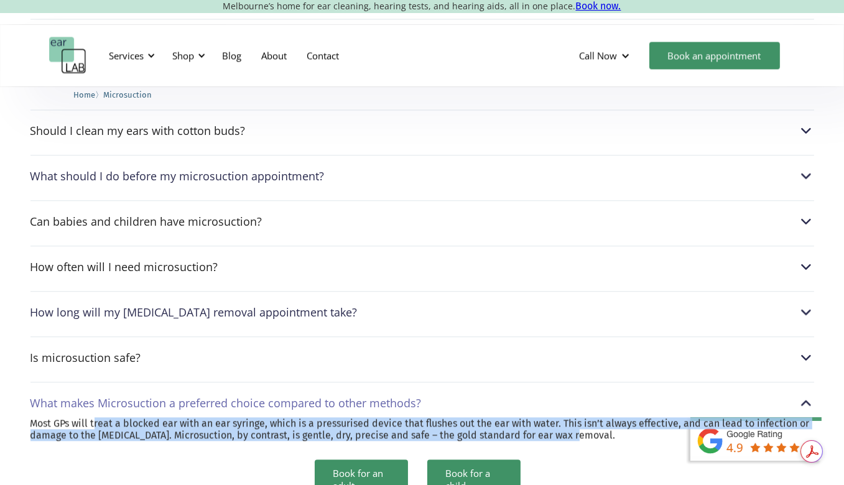
drag, startPoint x: 97, startPoint y: 373, endPoint x: 657, endPoint y: 384, distance: 559.9
click at [657, 417] on p "Most GPs will treat a blocked ear with an ear syringe, which is a pressurised d…" at bounding box center [422, 429] width 784 height 24
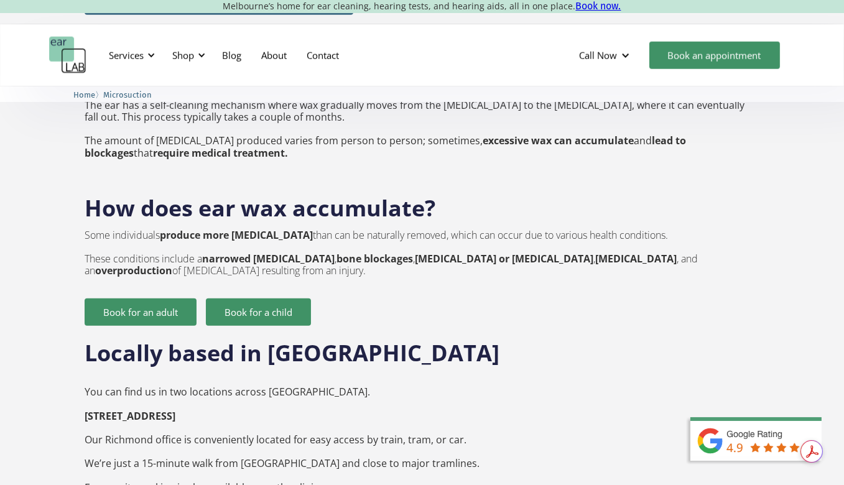
scroll to position [1617, 0]
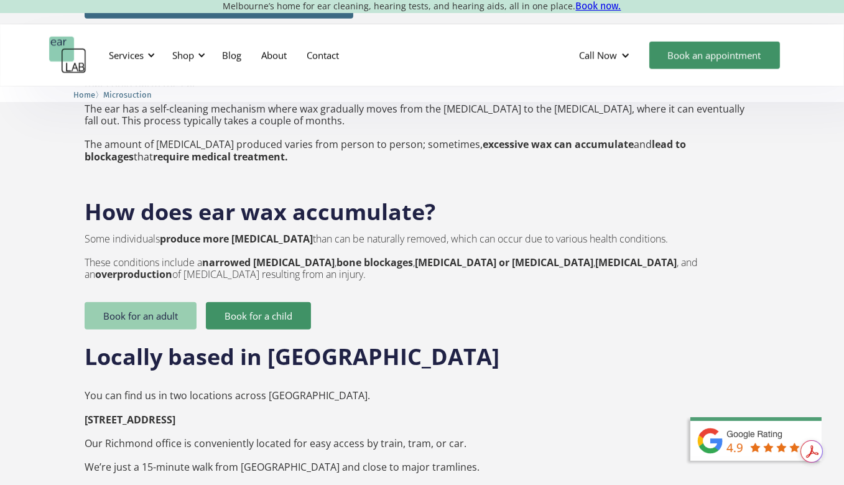
click at [185, 302] on link "Book for an adult" at bounding box center [141, 315] width 112 height 27
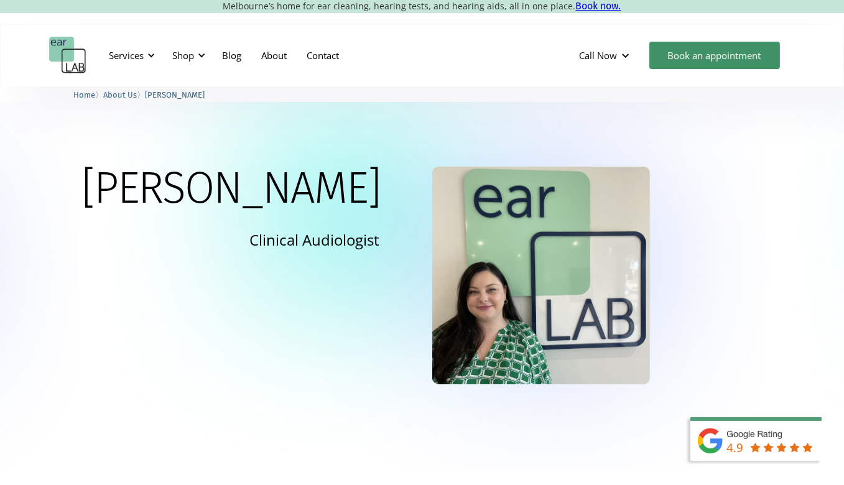
click at [135, 93] on span "About Us" at bounding box center [121, 94] width 34 height 9
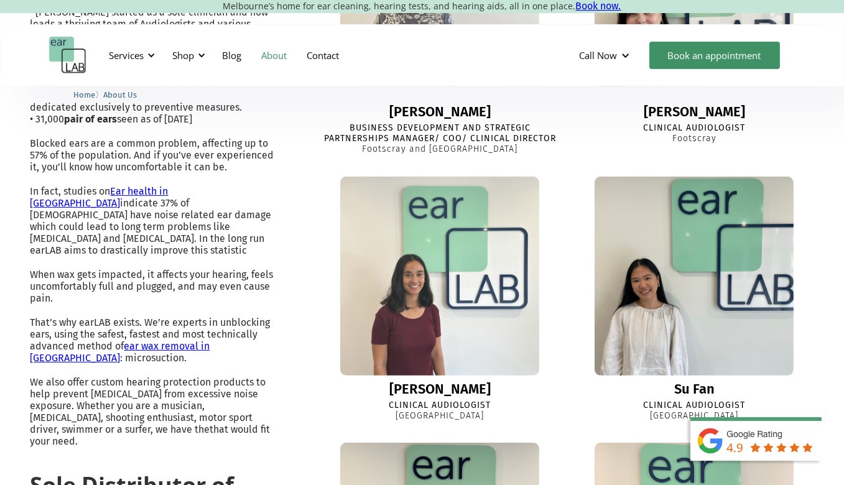
scroll to position [435, 0]
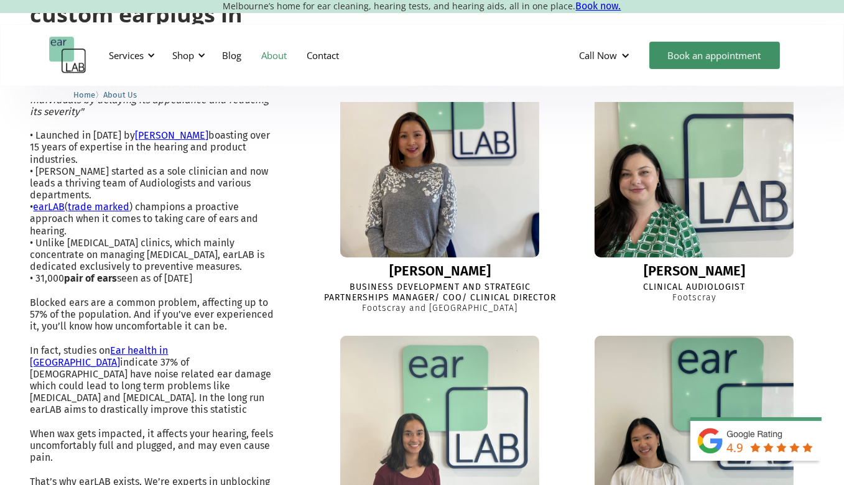
click at [675, 191] on img at bounding box center [694, 158] width 219 height 219
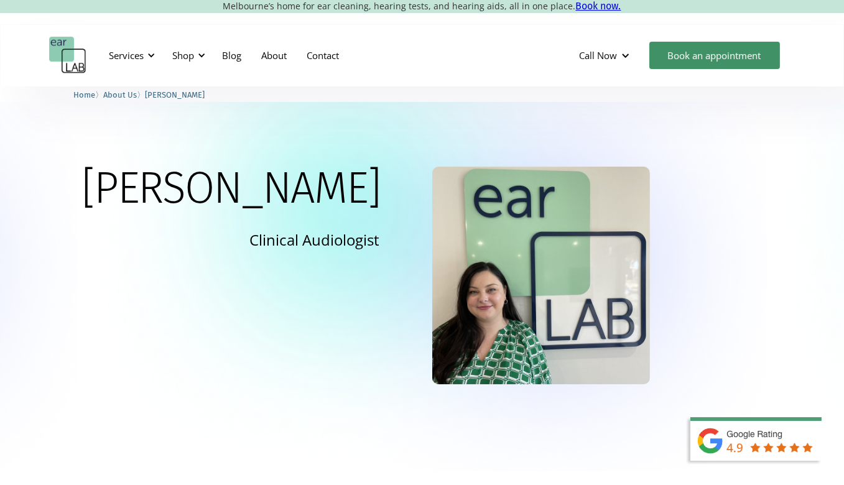
click at [479, 222] on img at bounding box center [541, 276] width 218 height 218
